Goal: Information Seeking & Learning: Learn about a topic

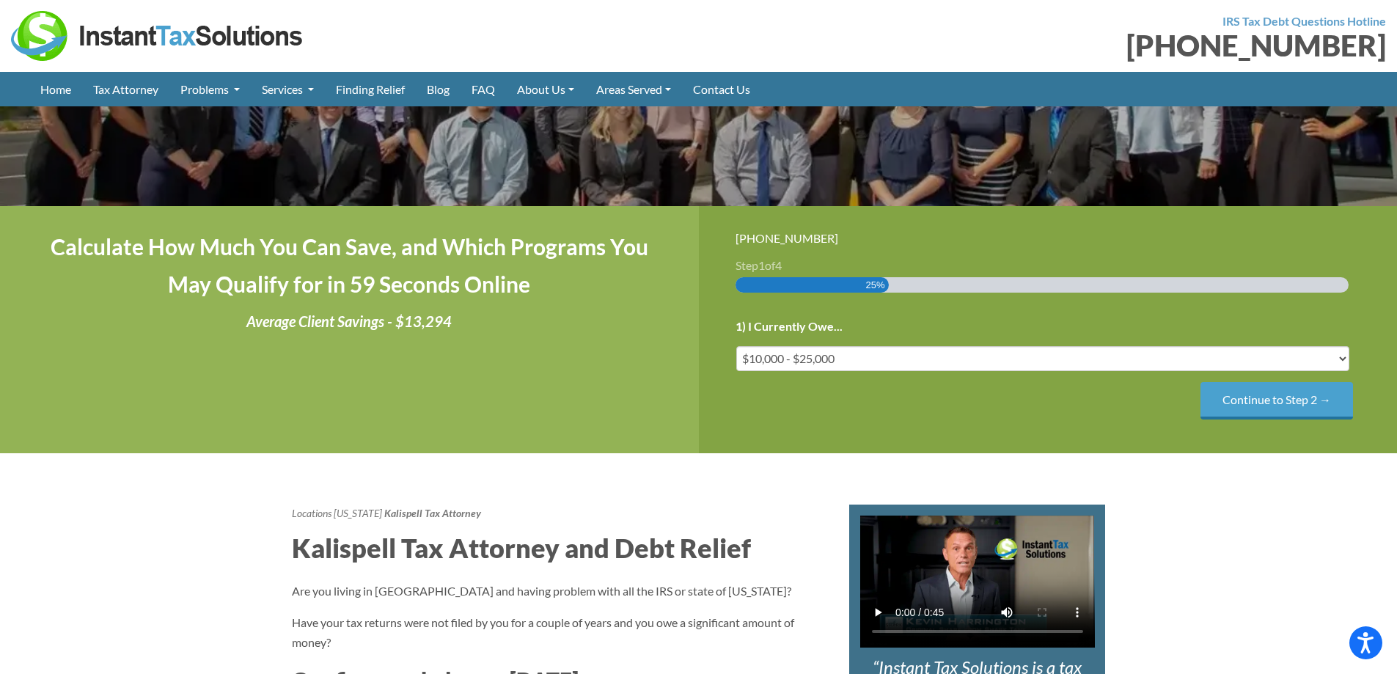
scroll to position [220, 0]
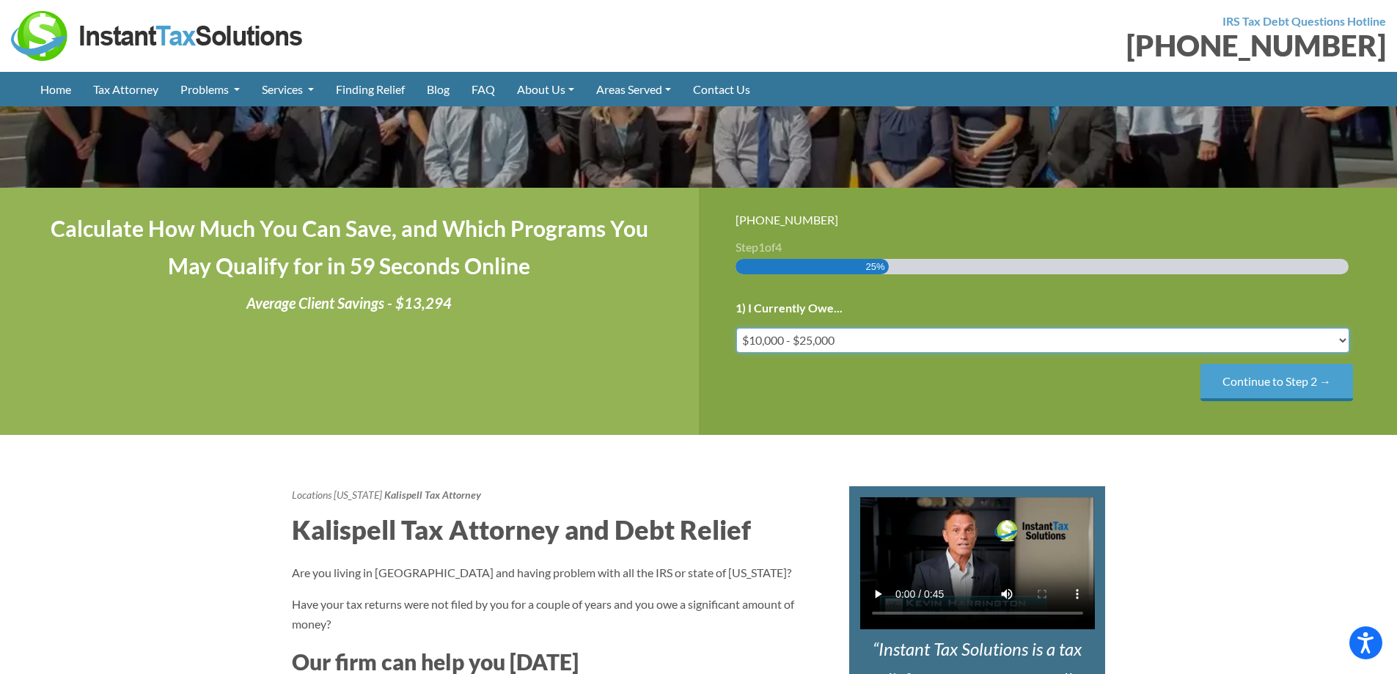
click at [1015, 340] on select "Less than $10,000 $10,000 - $25,000 $25,000 - $50,000 $50,000 - $75,000 $75,000+" at bounding box center [1043, 340] width 614 height 25
select select "under-10"
click at [736, 328] on select "Less than $10,000 $10,000 - $25,000 $25,000 - $50,000 $50,000 - $75,000 $75,000+" at bounding box center [1043, 340] width 614 height 25
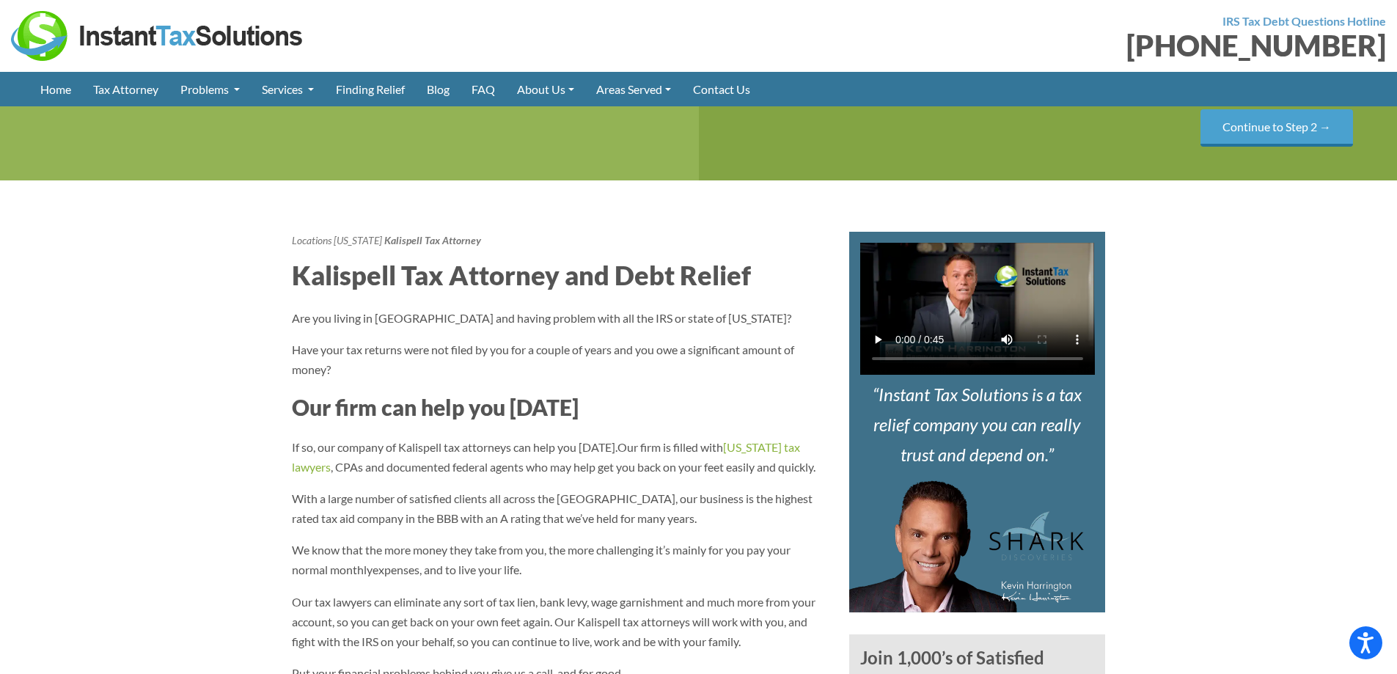
scroll to position [440, 0]
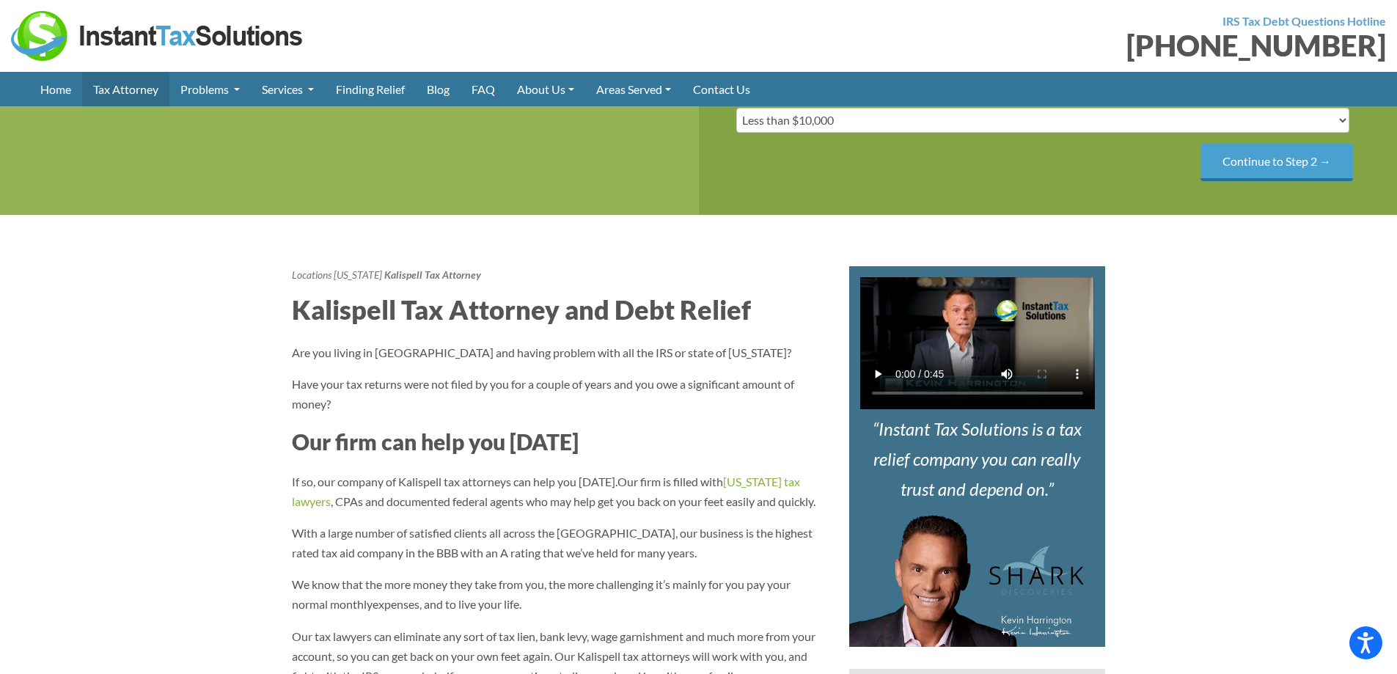
click at [147, 92] on link "Tax Attorney" at bounding box center [125, 89] width 87 height 34
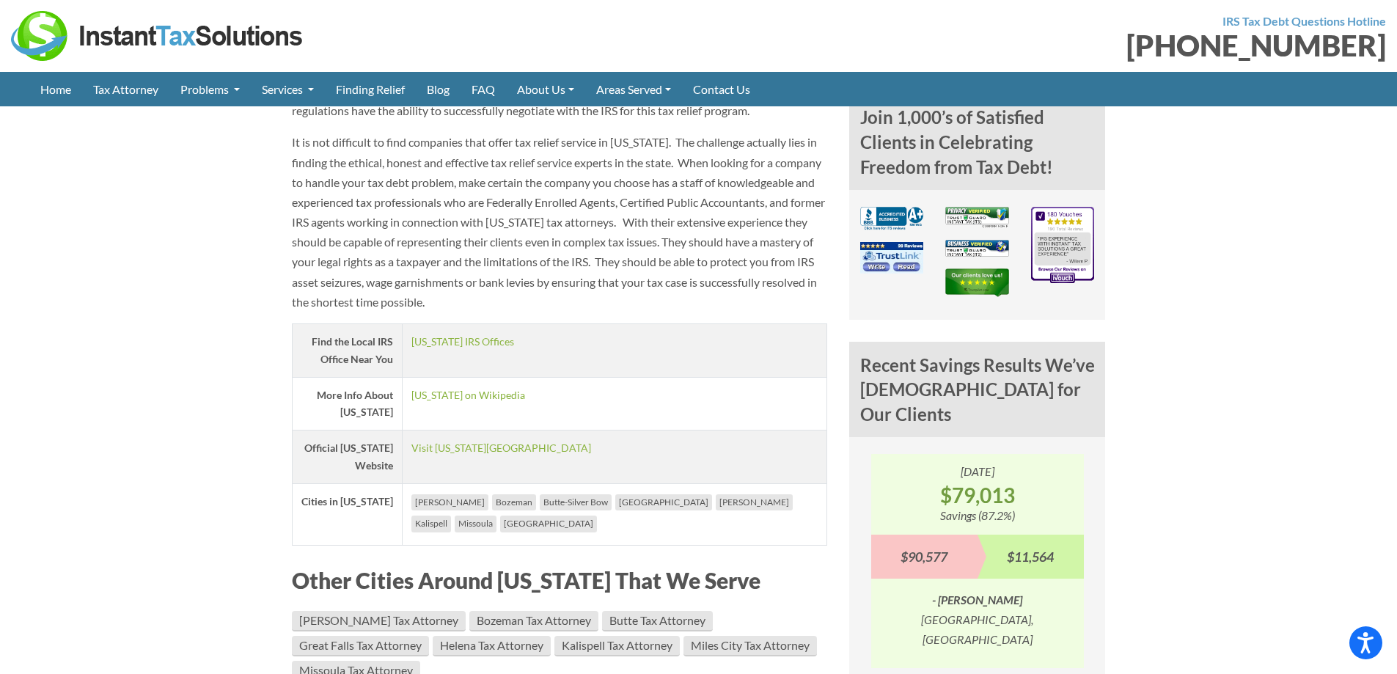
scroll to position [880, 0]
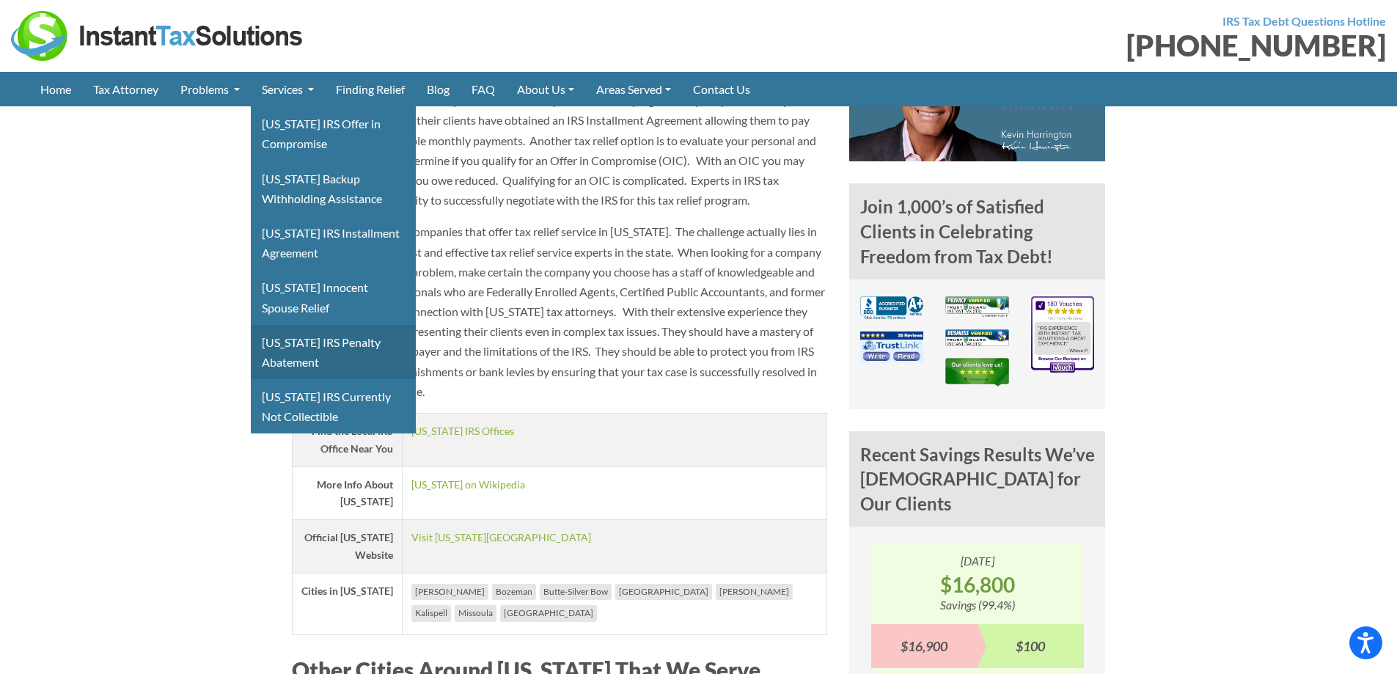
click at [323, 342] on link "[US_STATE] IRS Penalty Abatement" at bounding box center [333, 352] width 165 height 54
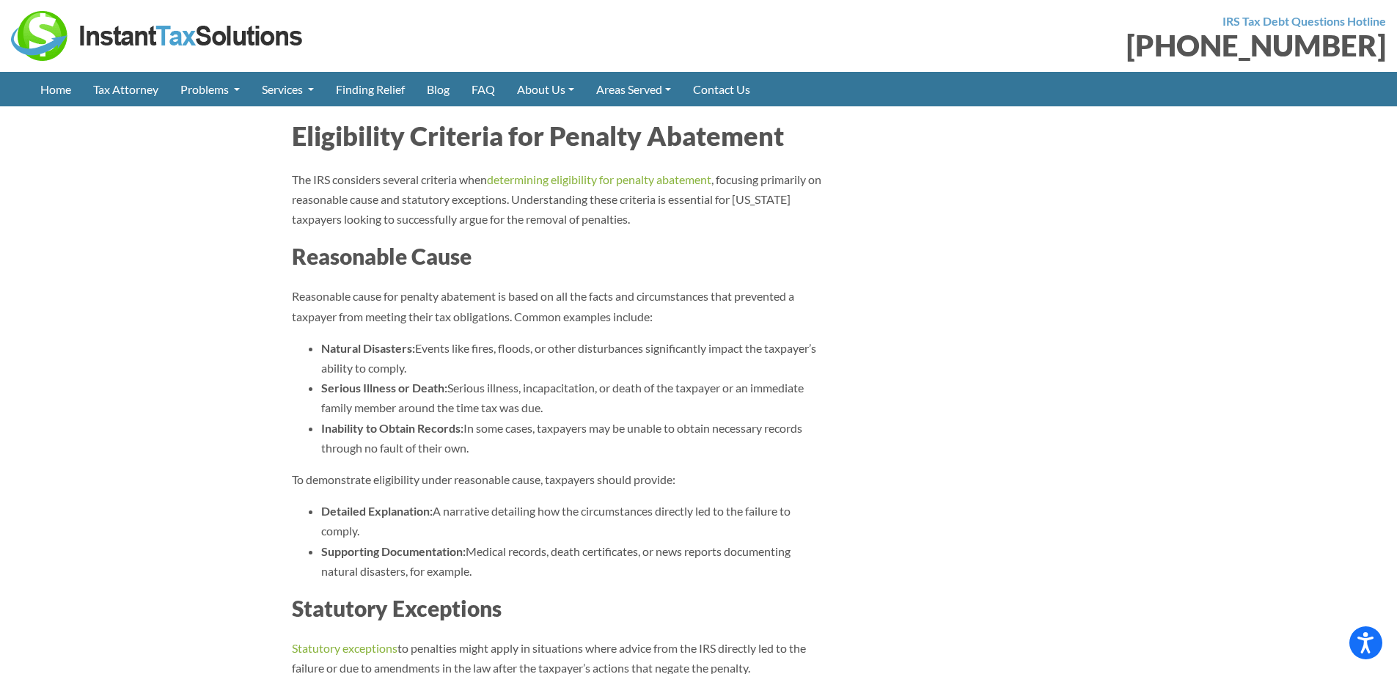
scroll to position [2933, 0]
